Goal: Task Accomplishment & Management: Manage account settings

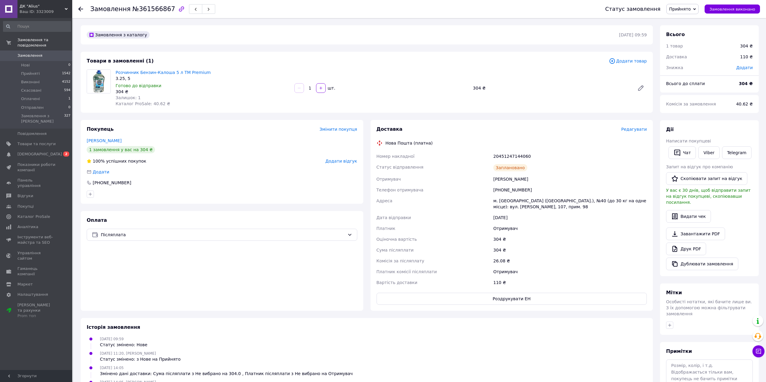
click at [30, 53] on span "Замовлення" at bounding box center [29, 55] width 25 height 5
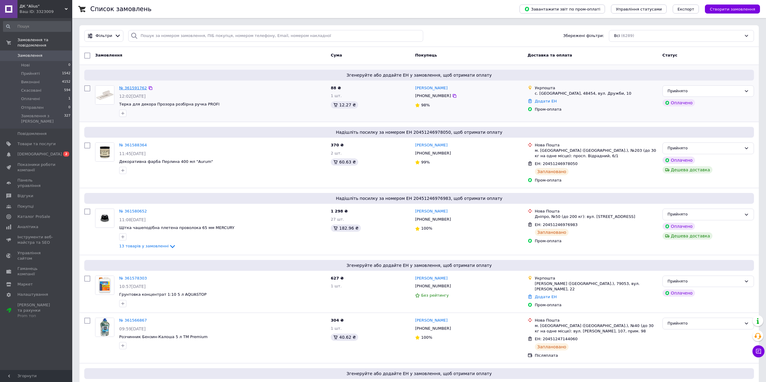
click at [130, 87] on link "№ 361591762" at bounding box center [133, 88] width 28 height 5
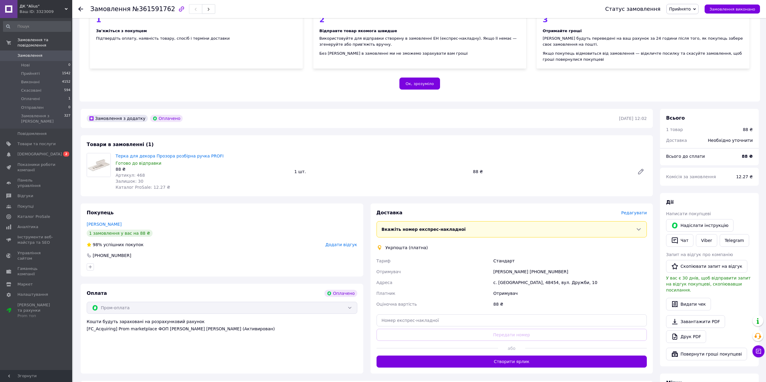
scroll to position [84, 0]
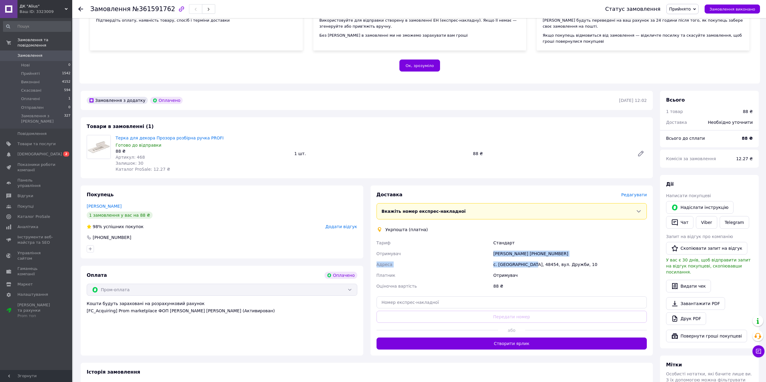
drag, startPoint x: 494, startPoint y: 253, endPoint x: 530, endPoint y: 267, distance: 39.3
click at [530, 267] on div "[PERSON_NAME] Отримувач [PERSON_NAME] [PHONE_NUMBER] Адреса [PERSON_NAME]. [GEO…" at bounding box center [511, 265] width 273 height 54
copy div "[PERSON_NAME] [PHONE_NUMBER] Адреса с. [PERSON_NAME], 48454"
click at [41, 53] on span "Замовлення" at bounding box center [36, 55] width 38 height 5
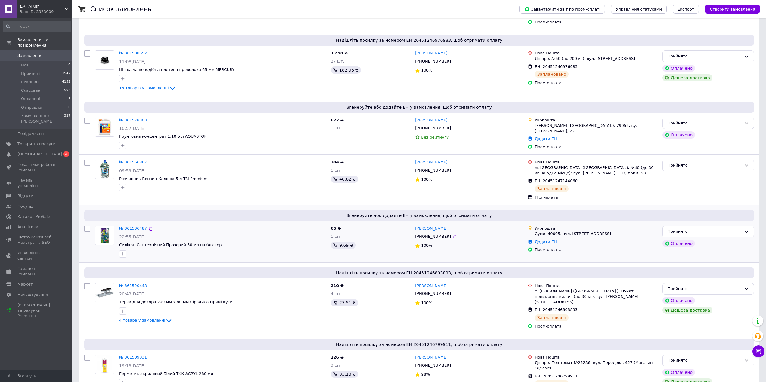
scroll to position [301, 0]
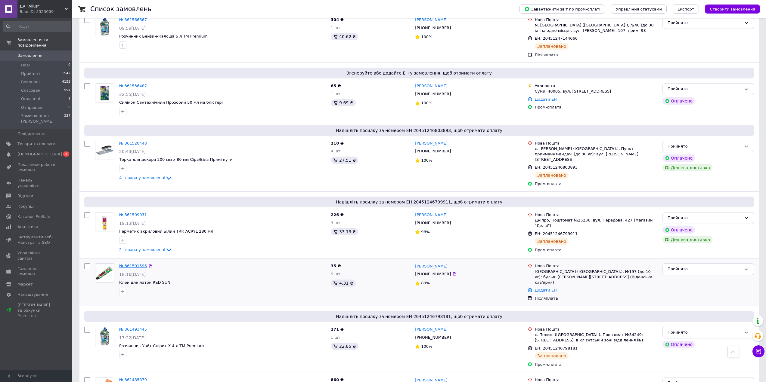
click at [138, 264] on link "№ 361501596" at bounding box center [133, 266] width 28 height 5
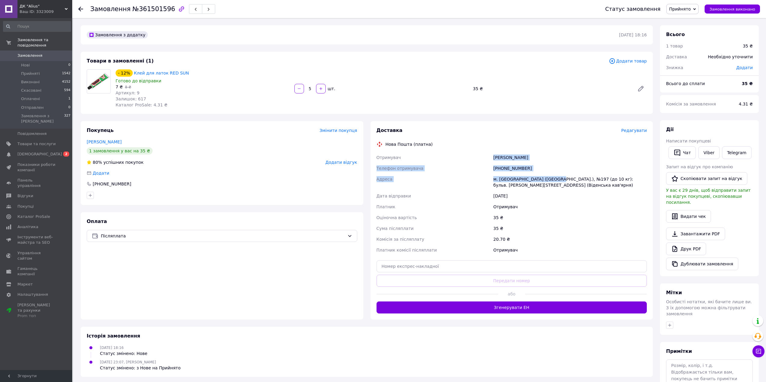
drag, startPoint x: 493, startPoint y: 154, endPoint x: 549, endPoint y: 177, distance: 60.6
click at [549, 177] on div "Отримувач [PERSON_NAME] Телефон отримувача [PHONE_NUMBER] Адреса м. [GEOGRAPHIC…" at bounding box center [511, 203] width 273 height 103
copy div "[PERSON_NAME] Телефон отримувача [PHONE_NUMBER] Адреса м. [GEOGRAPHIC_DATA] ([G…"
click at [480, 309] on button "Згенерувати ЕН" at bounding box center [511, 308] width 270 height 12
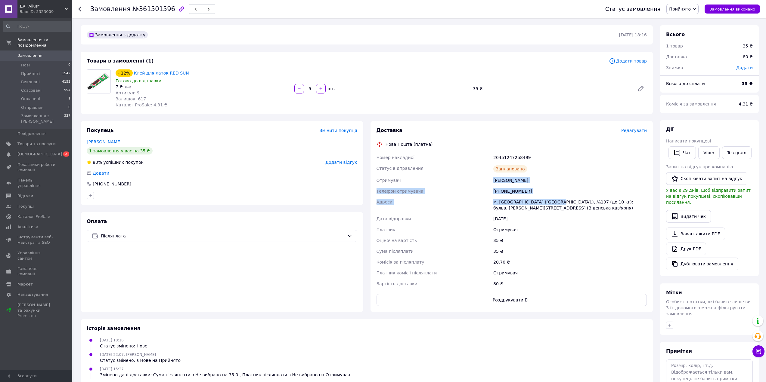
click at [37, 53] on span "Замовлення" at bounding box center [29, 55] width 25 height 5
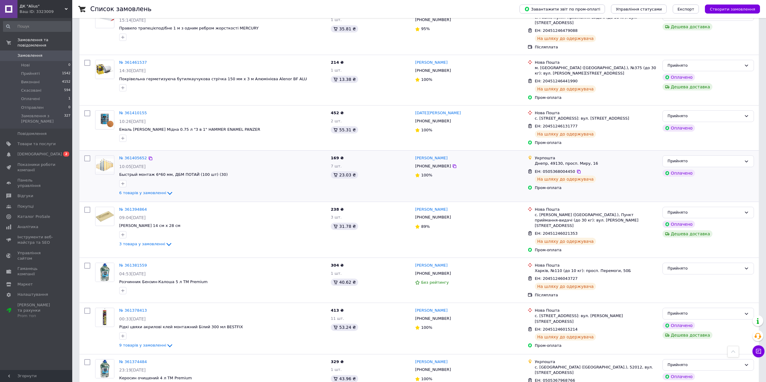
scroll to position [790, 0]
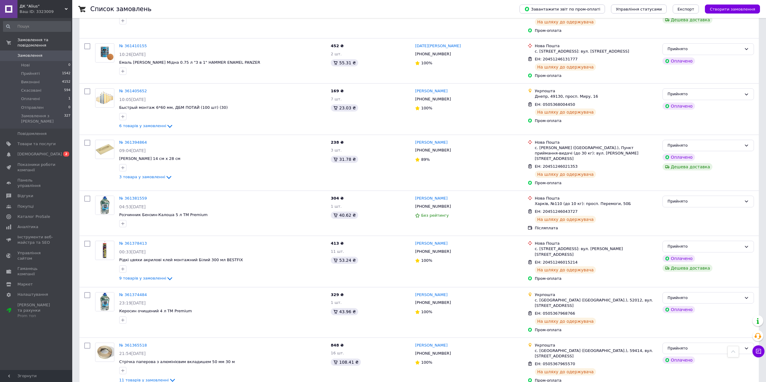
click at [38, 51] on link "Замовлення 0" at bounding box center [37, 56] width 74 height 10
